Goal: Task Accomplishment & Management: Use online tool/utility

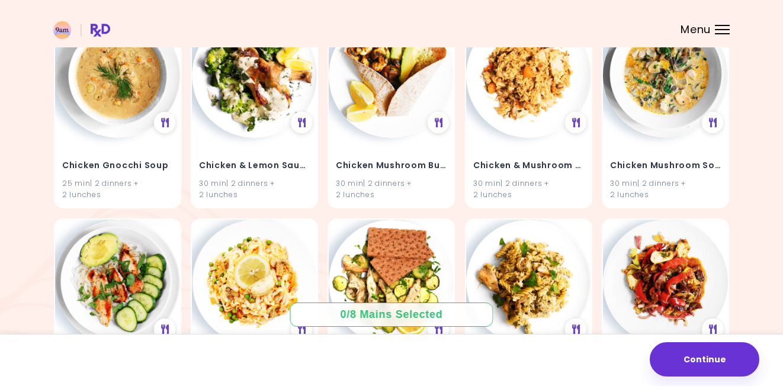
scroll to position [2212, 0]
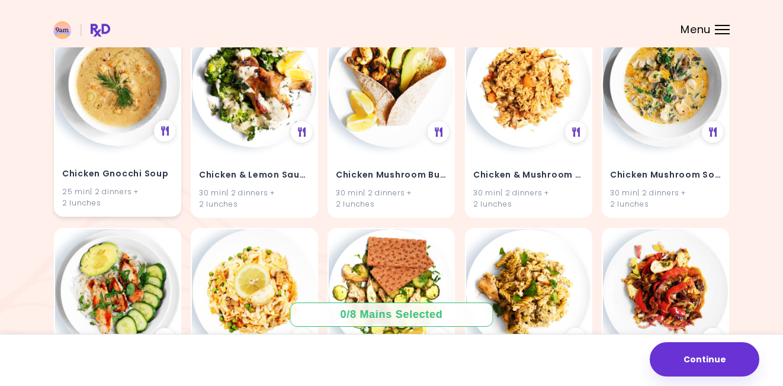
click at [97, 166] on h4 "Chicken Gnocchi Soup" at bounding box center [117, 174] width 111 height 19
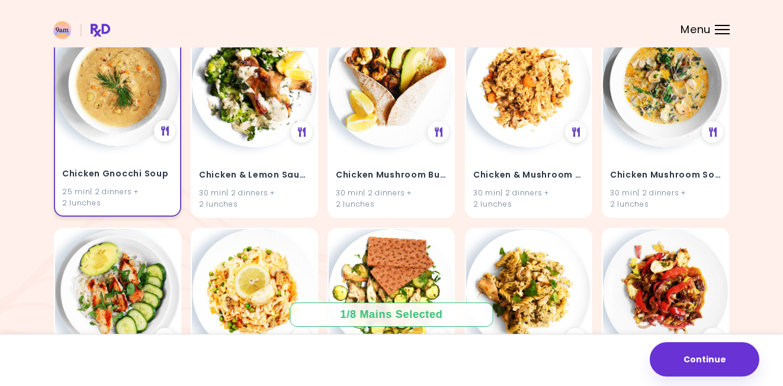
click at [102, 200] on div "25 min | 2 dinners + 2 lunches" at bounding box center [117, 197] width 111 height 23
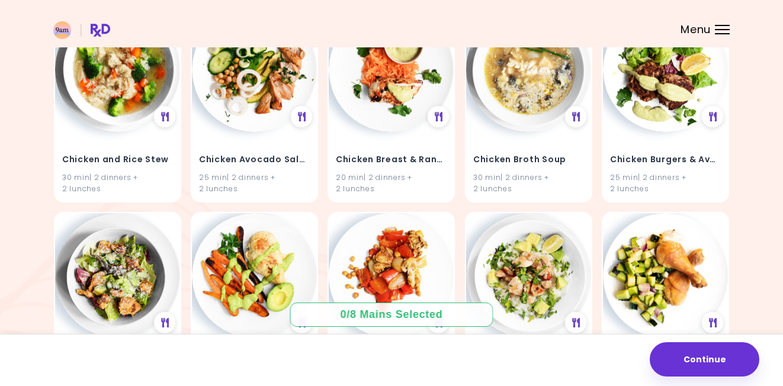
scroll to position [1843, 0]
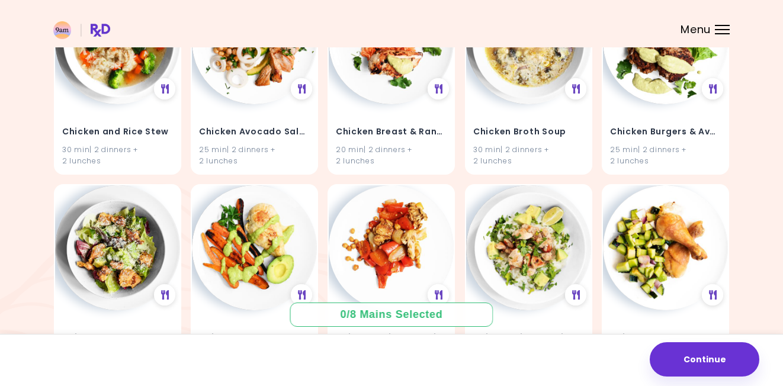
click at [718, 27] on div "Menu" at bounding box center [722, 29] width 15 height 9
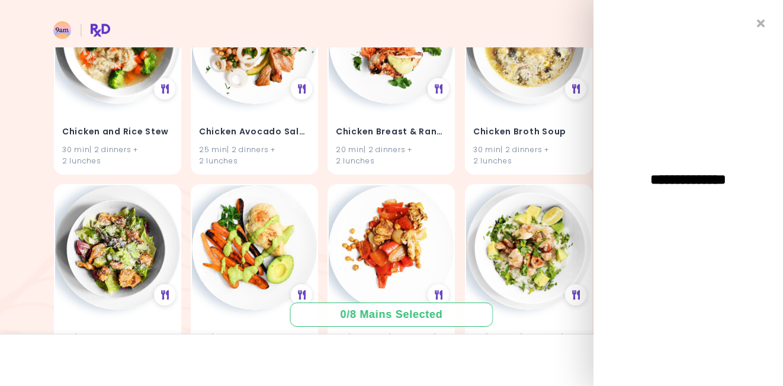
click at [526, 29] on header at bounding box center [391, 23] width 783 height 47
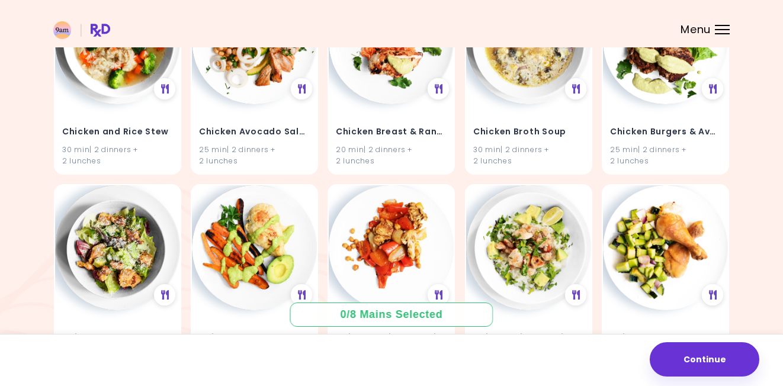
click at [688, 30] on span "Menu" at bounding box center [696, 29] width 30 height 11
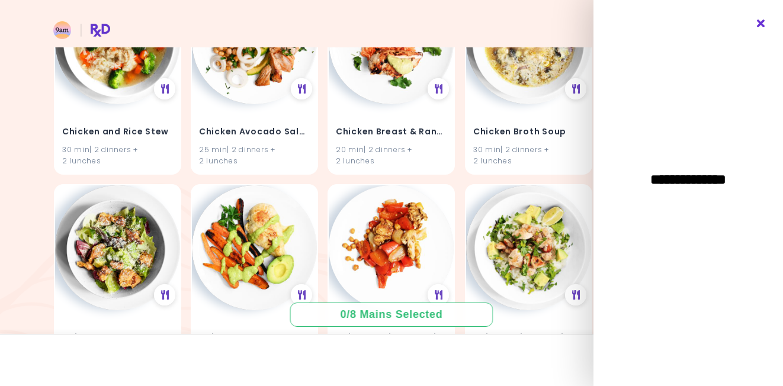
click at [759, 23] on icon "Close" at bounding box center [761, 24] width 11 height 8
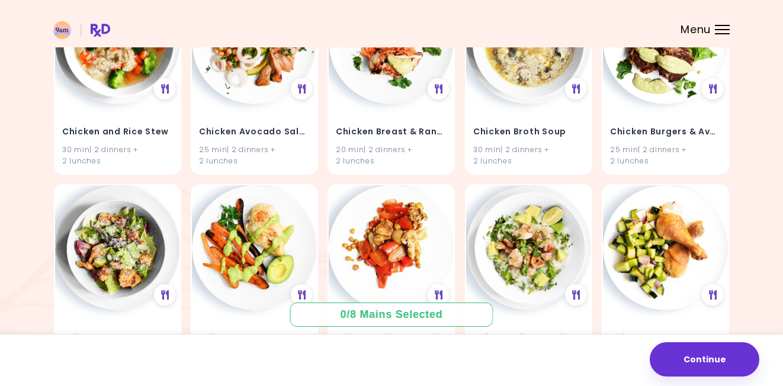
click at [726, 33] on div "Menu" at bounding box center [722, 29] width 15 height 9
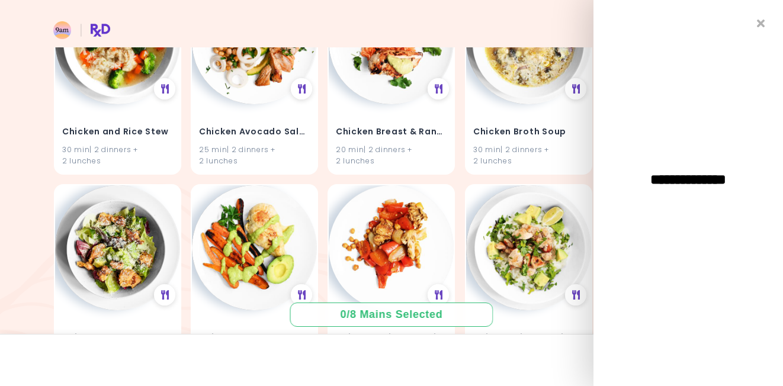
click at [549, 36] on header at bounding box center [391, 23] width 783 height 47
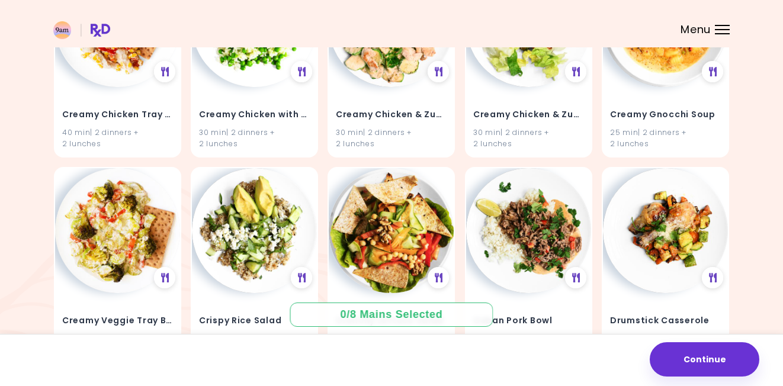
scroll to position [3512, 0]
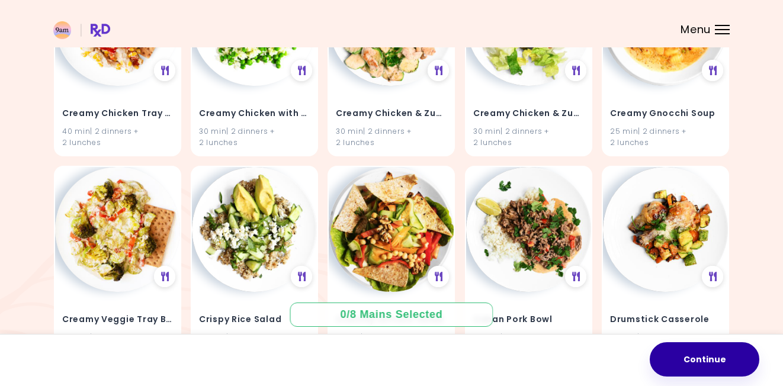
click at [721, 363] on button "Continue" at bounding box center [705, 359] width 110 height 34
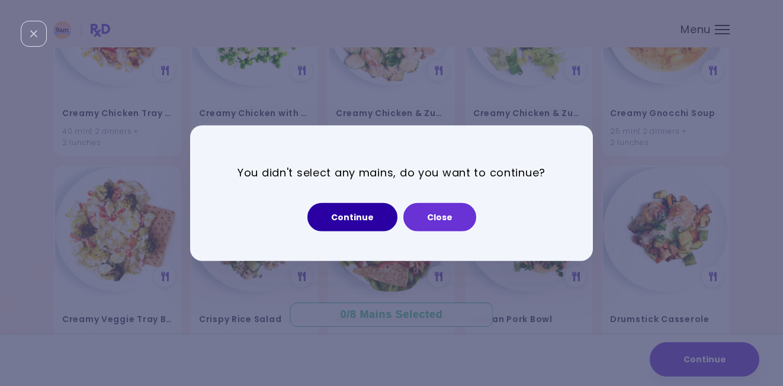
click at [365, 218] on button "Continue" at bounding box center [352, 217] width 90 height 28
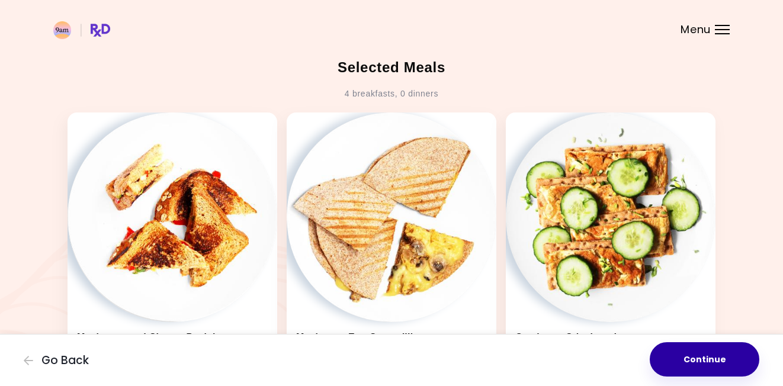
click at [694, 355] on button "Continue" at bounding box center [705, 359] width 110 height 34
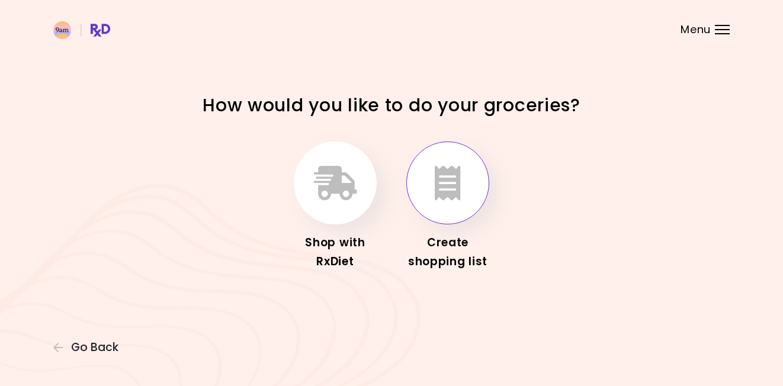
click at [443, 178] on icon "button" at bounding box center [448, 183] width 26 height 34
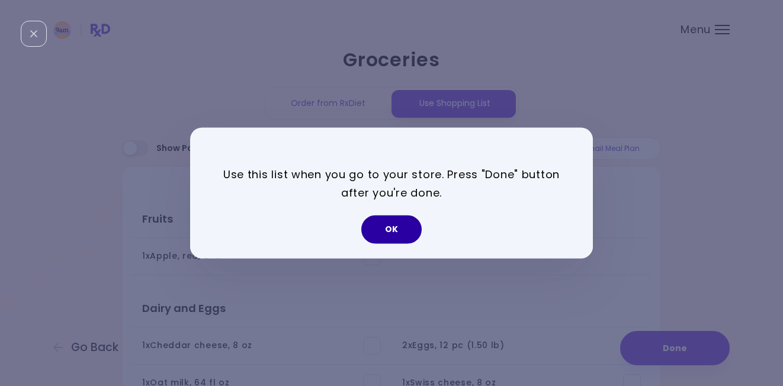
click at [397, 226] on button "OK" at bounding box center [391, 230] width 60 height 28
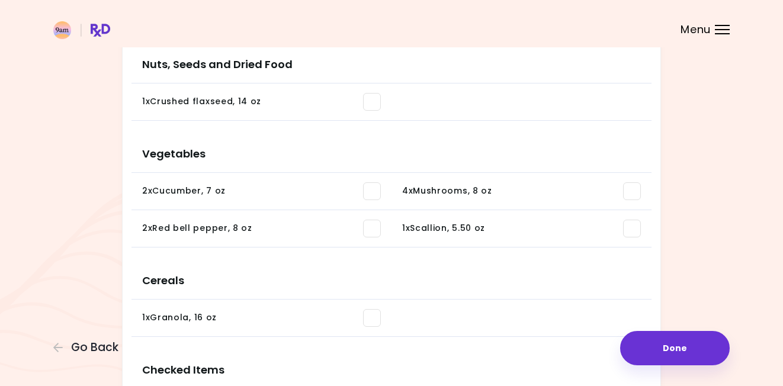
scroll to position [505, 0]
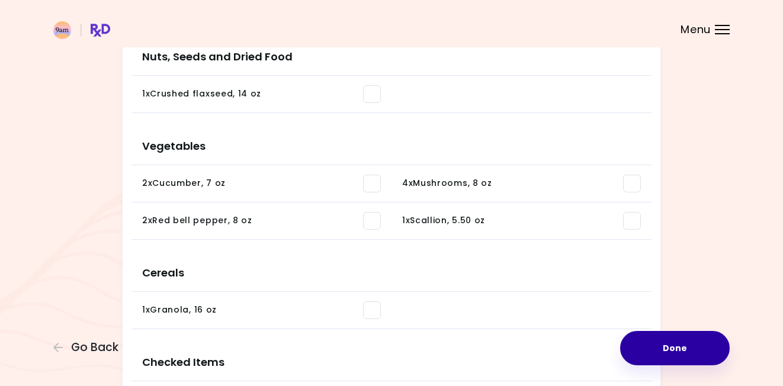
click at [687, 350] on button "Done" at bounding box center [675, 348] width 110 height 34
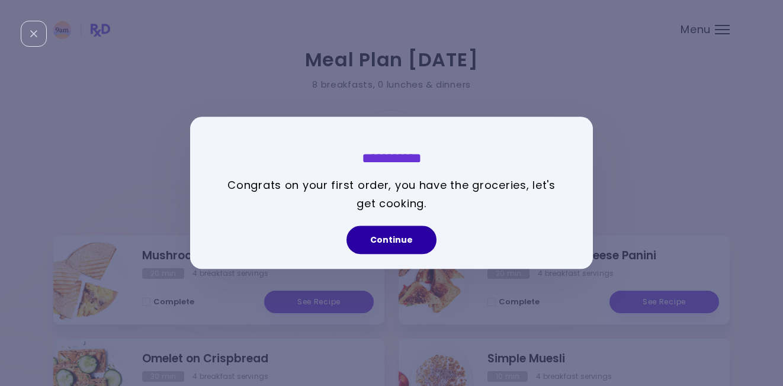
click at [395, 237] on button "Continue" at bounding box center [392, 240] width 90 height 28
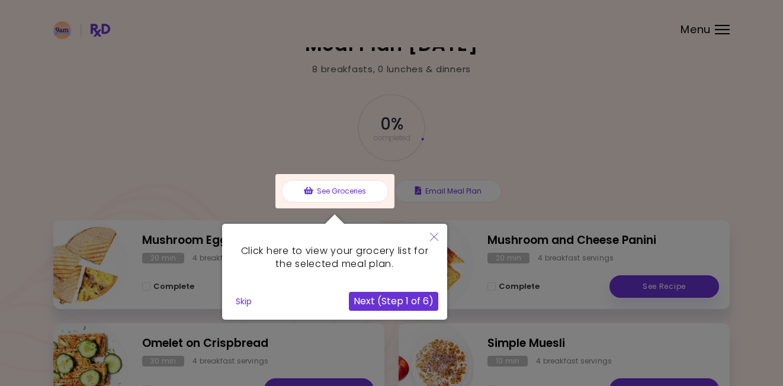
scroll to position [45, 0]
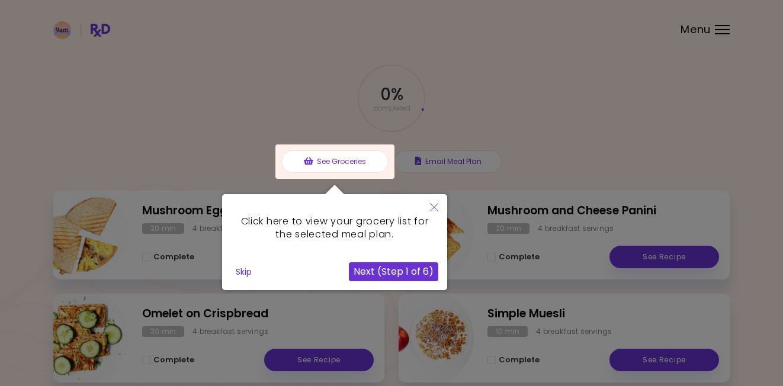
click at [407, 269] on button "Next (Step 1 of 6)" at bounding box center [393, 271] width 89 height 19
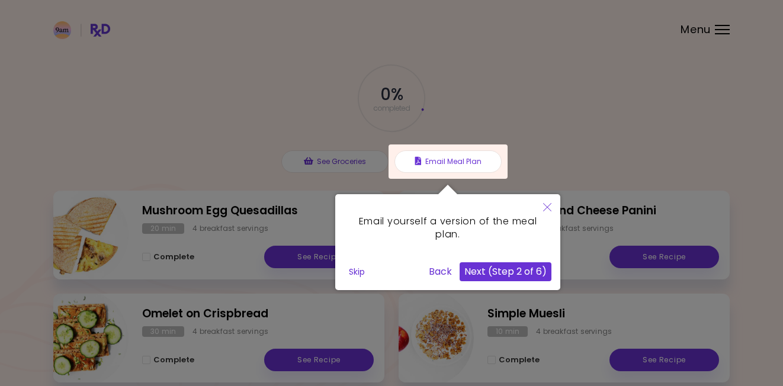
click at [519, 268] on button "Next (Step 2 of 6)" at bounding box center [506, 271] width 92 height 19
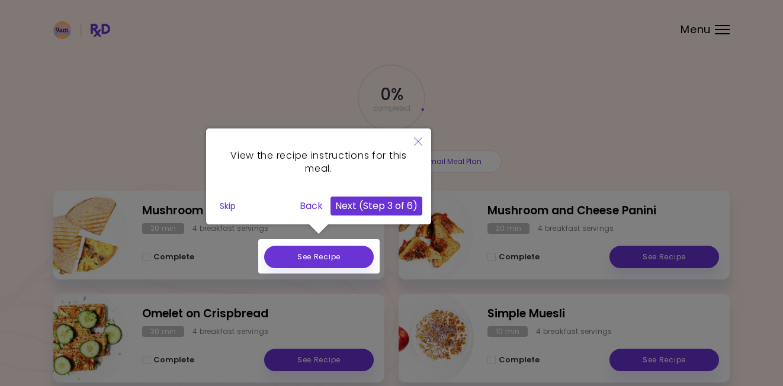
click at [381, 206] on button "Next (Step 3 of 6)" at bounding box center [377, 206] width 92 height 19
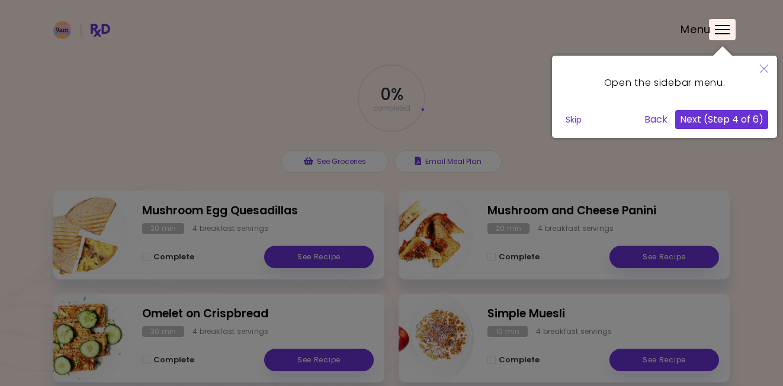
click at [711, 118] on button "Next (Step 4 of 6)" at bounding box center [721, 119] width 93 height 19
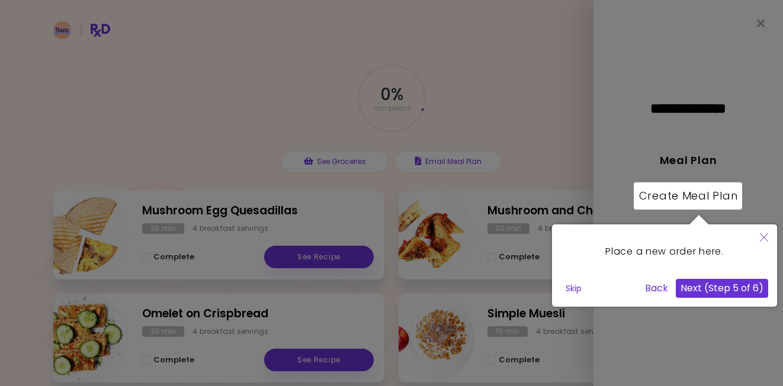
click at [727, 286] on button "Next (Step 5 of 6)" at bounding box center [722, 288] width 92 height 19
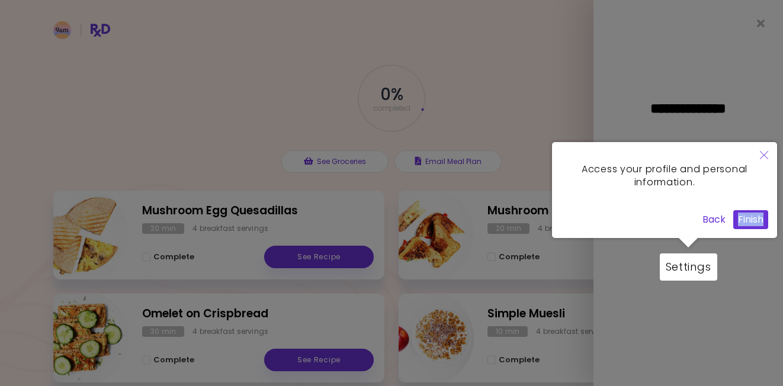
click at [750, 213] on button "Finish" at bounding box center [750, 219] width 35 height 19
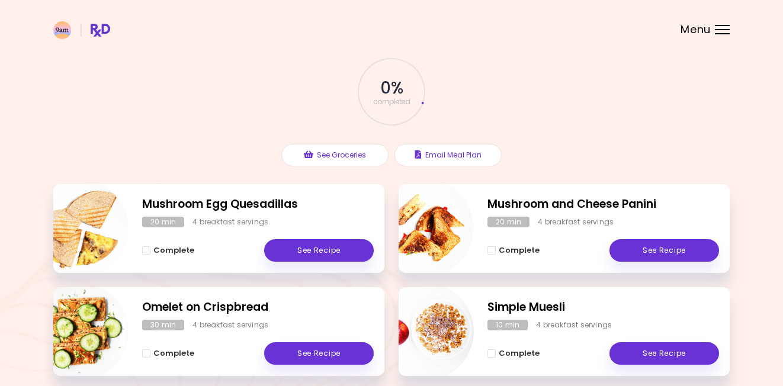
scroll to position [106, 0]
